Goal: Check status: Check status

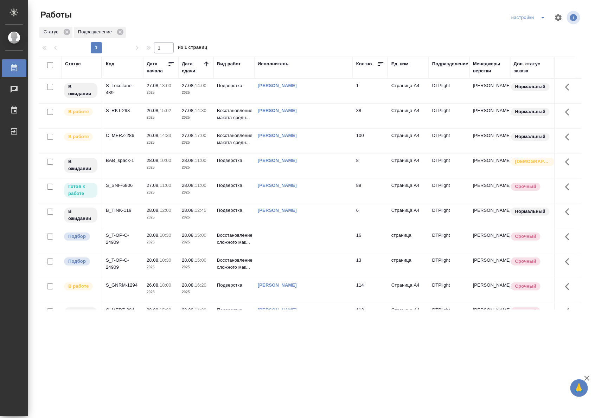
click at [124, 188] on div "S_SNF-6806" at bounding box center [123, 185] width 34 height 7
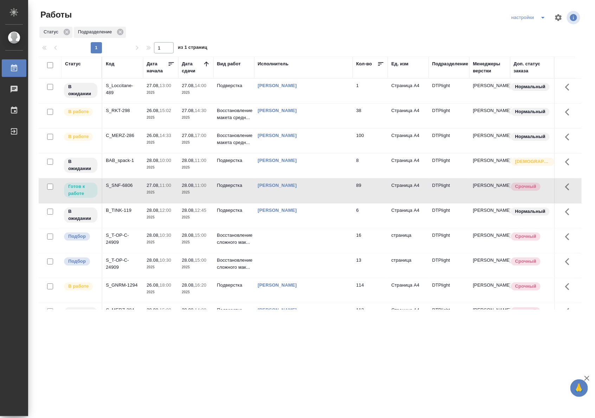
click at [124, 188] on div "S_SNF-6806" at bounding box center [123, 185] width 34 height 7
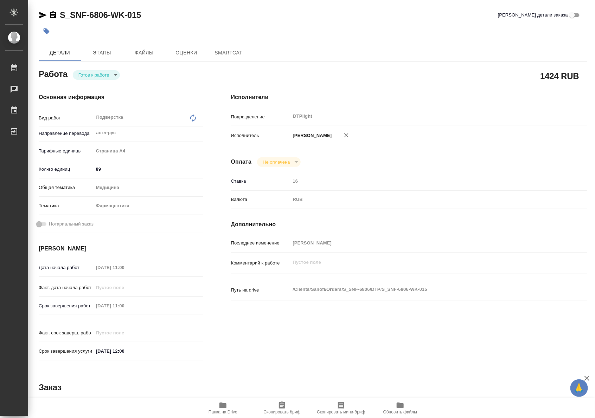
type textarea "x"
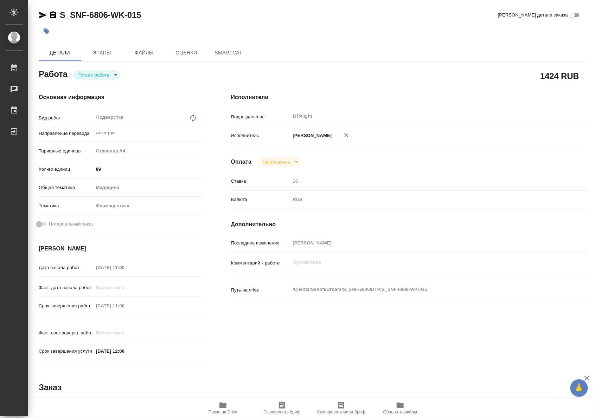
type textarea "x"
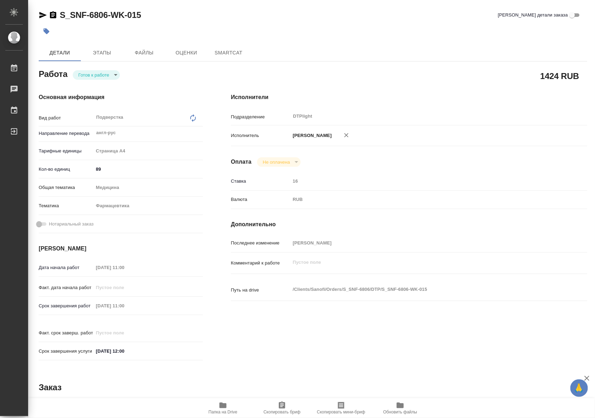
type textarea "x"
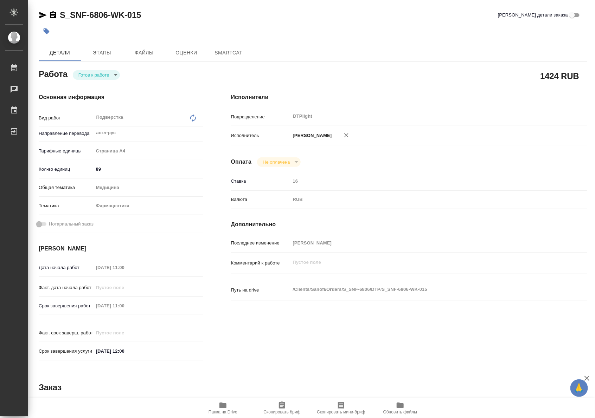
type textarea "x"
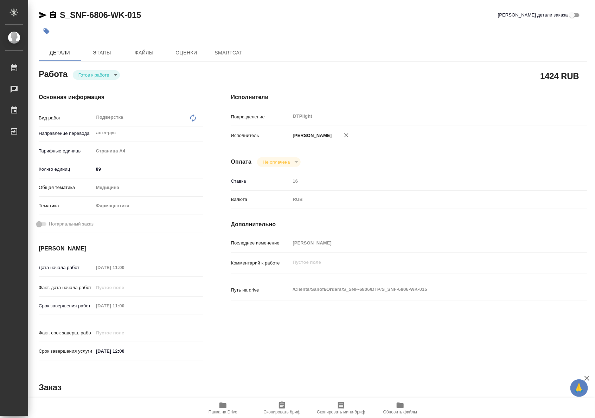
type textarea "x"
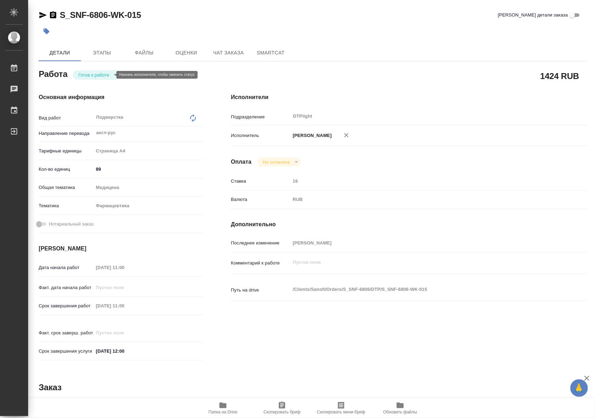
click at [99, 77] on body "🙏 .cls-1 fill:#fff; AWATERA Riianova Anna Работы Чаты График Выйти S_SNF-6806-W…" at bounding box center [297, 209] width 595 height 418
type textarea "x"
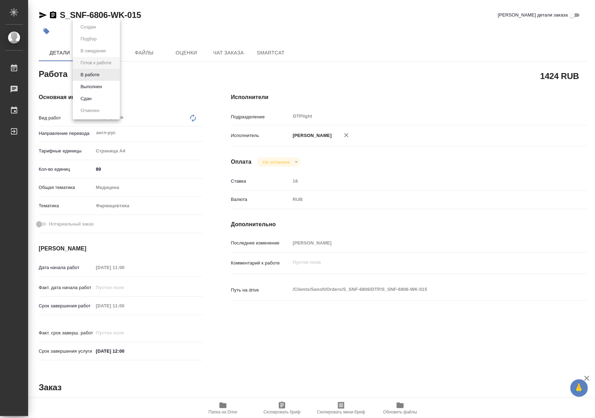
type textarea "x"
click at [95, 74] on button "В работе" at bounding box center [89, 75] width 23 height 8
type textarea "x"
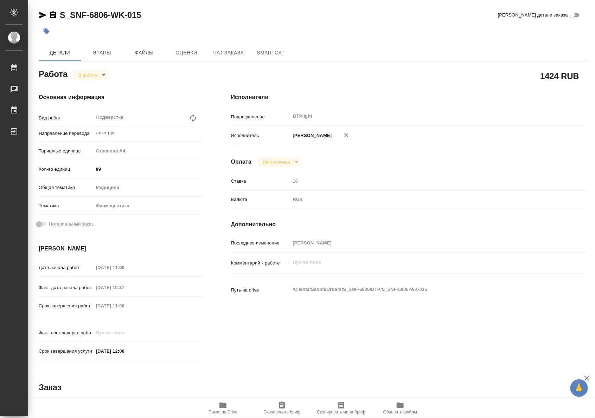
type textarea "x"
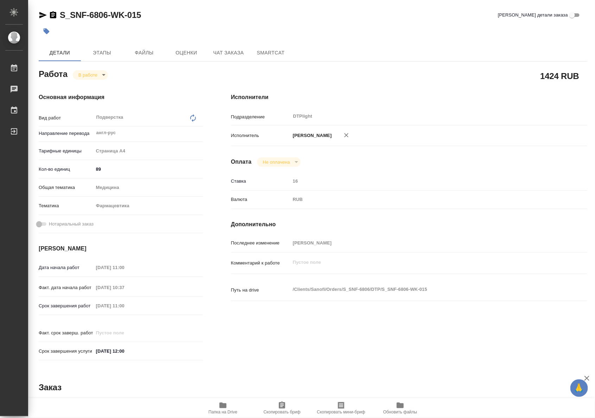
type textarea "x"
